Goal: Find specific page/section: Find specific page/section

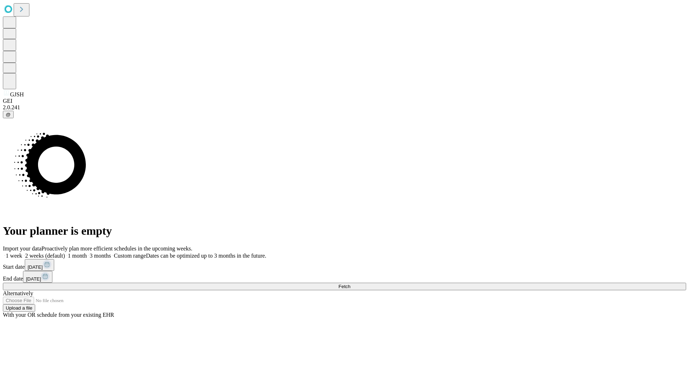
click at [350, 284] on span "Fetch" at bounding box center [344, 286] width 12 height 5
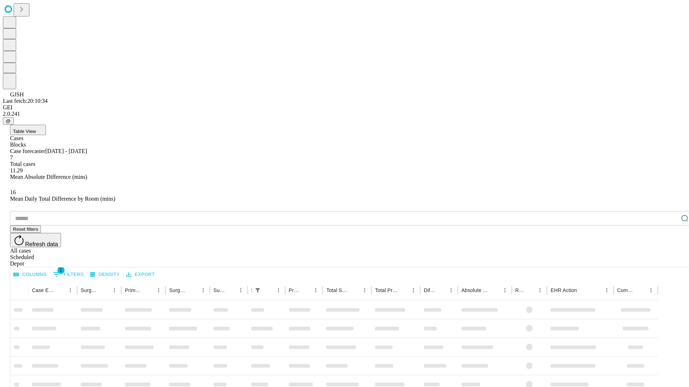
click at [36, 129] on span "Table View" at bounding box center [24, 131] width 23 height 5
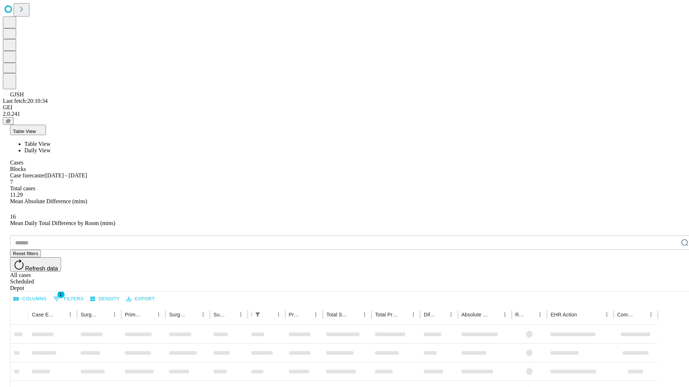
click at [51, 147] on span "Daily View" at bounding box center [37, 150] width 26 height 6
